Goal: Information Seeking & Learning: Learn about a topic

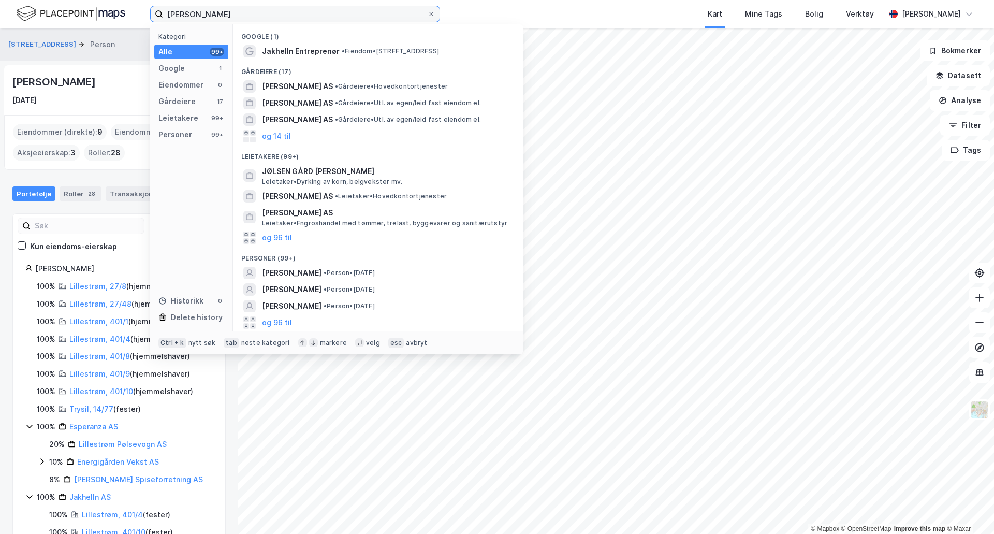
drag, startPoint x: 239, startPoint y: 13, endPoint x: 105, endPoint y: 20, distance: 134.2
click at [105, 20] on div "[PERSON_NAME] Kategori Alle 99+ Google 1 Eiendommer 0 Gårdeiere 17 Leietakere 9…" at bounding box center [497, 14] width 994 height 28
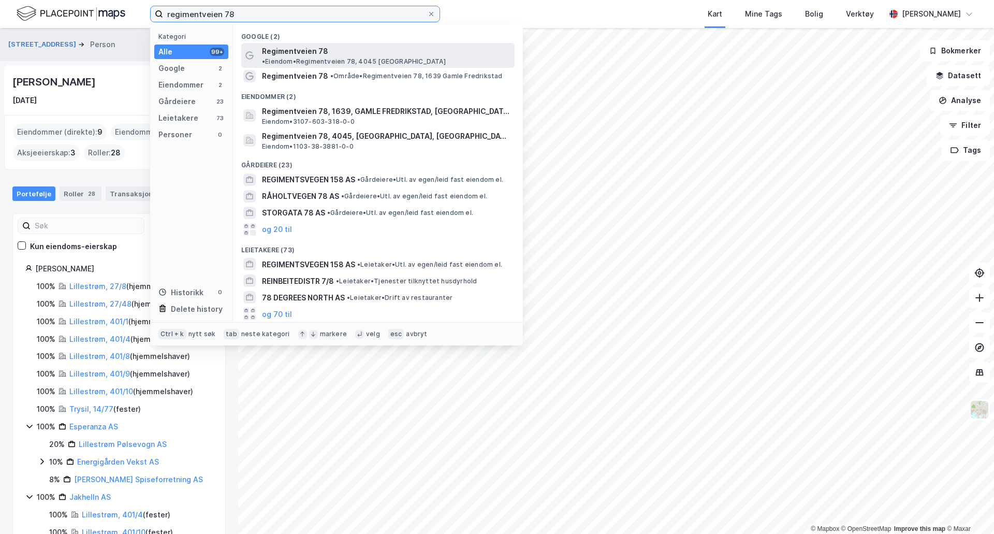
type input "regimentveien 78"
click at [283, 53] on span "Regimentveien 78" at bounding box center [295, 51] width 66 height 12
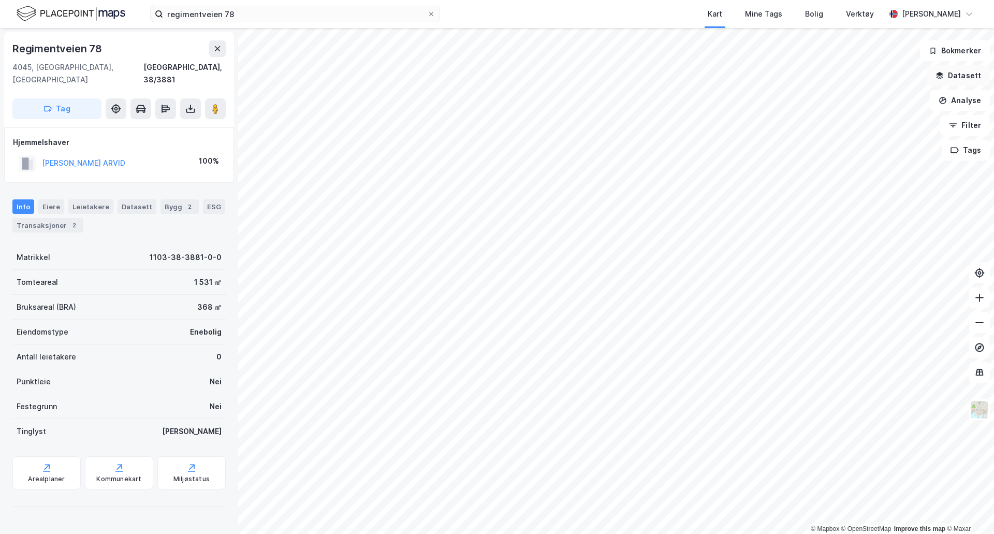
click at [963, 77] on button "Datasett" at bounding box center [957, 75] width 63 height 21
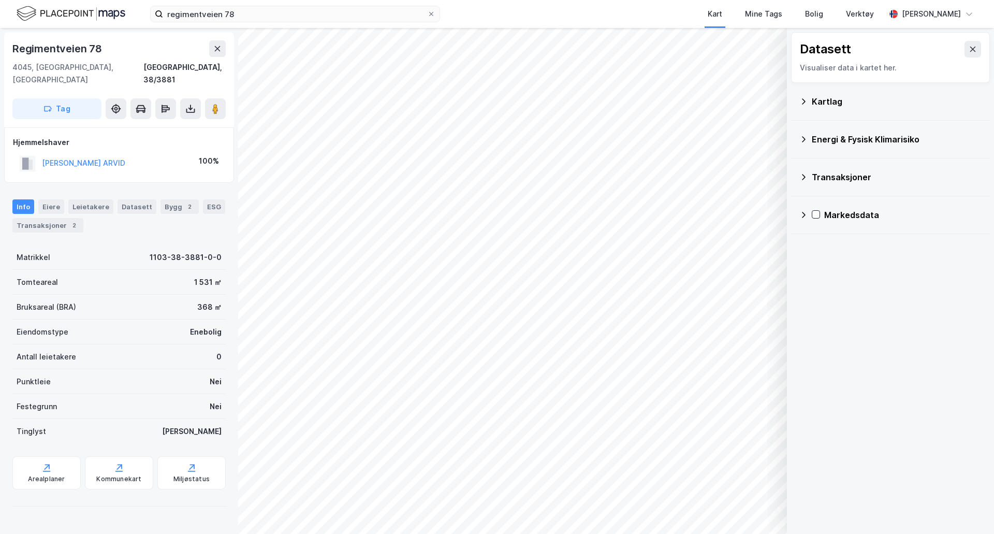
click at [805, 106] on div "Kartlag" at bounding box center [890, 101] width 182 height 25
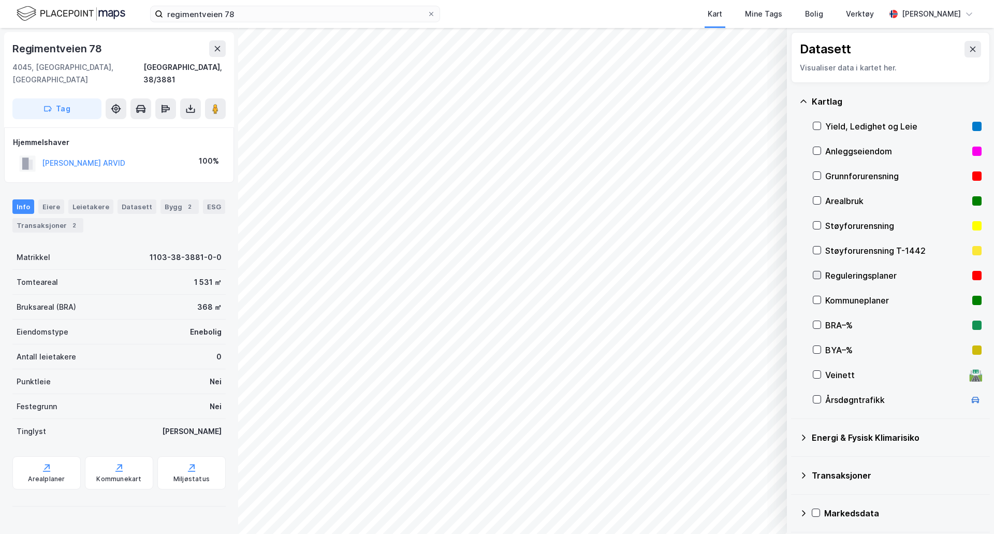
click at [818, 276] on icon at bounding box center [816, 274] width 7 height 7
click at [817, 275] on icon at bounding box center [816, 274] width 7 height 7
